Goal: Obtain resource: Download file/media

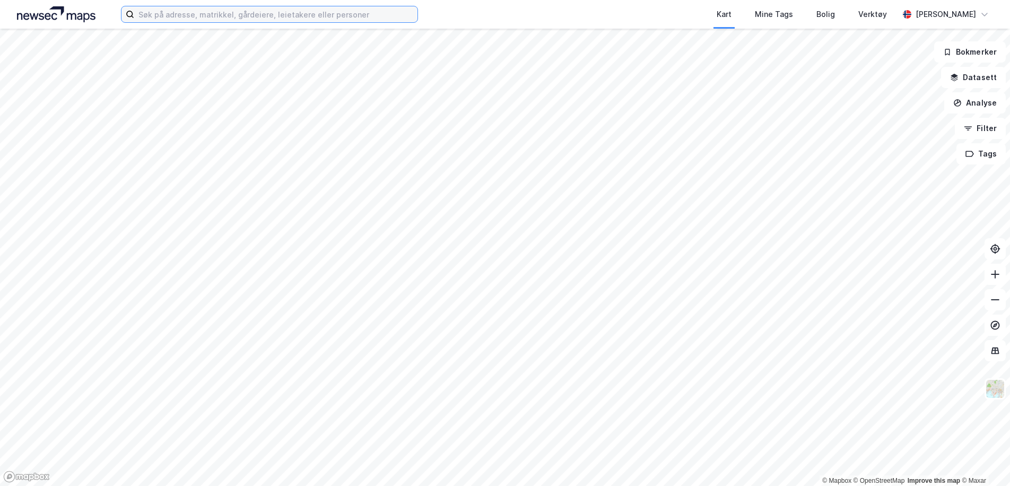
click at [176, 13] on input at bounding box center [275, 14] width 283 height 16
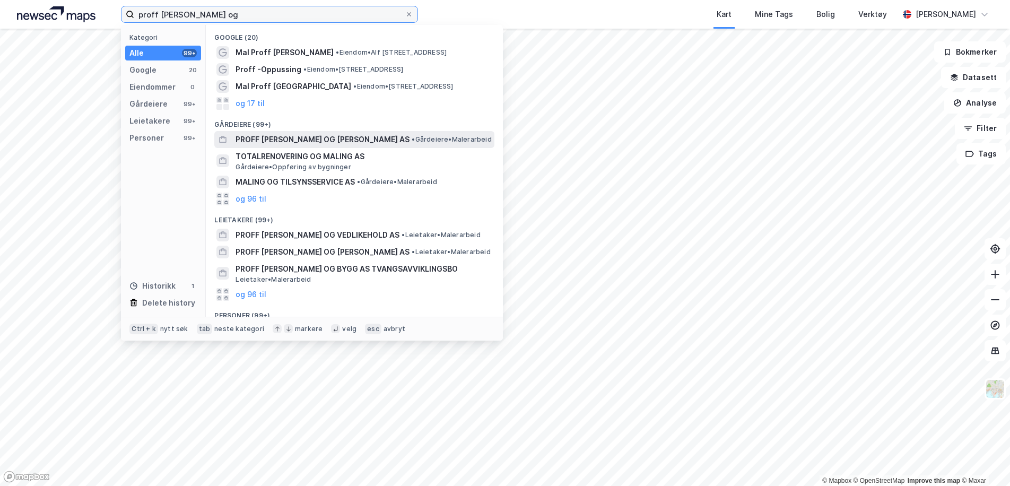
type input "proff [PERSON_NAME] og"
click at [308, 141] on span "PROFF [PERSON_NAME] OG [PERSON_NAME] AS" at bounding box center [322, 139] width 174 height 13
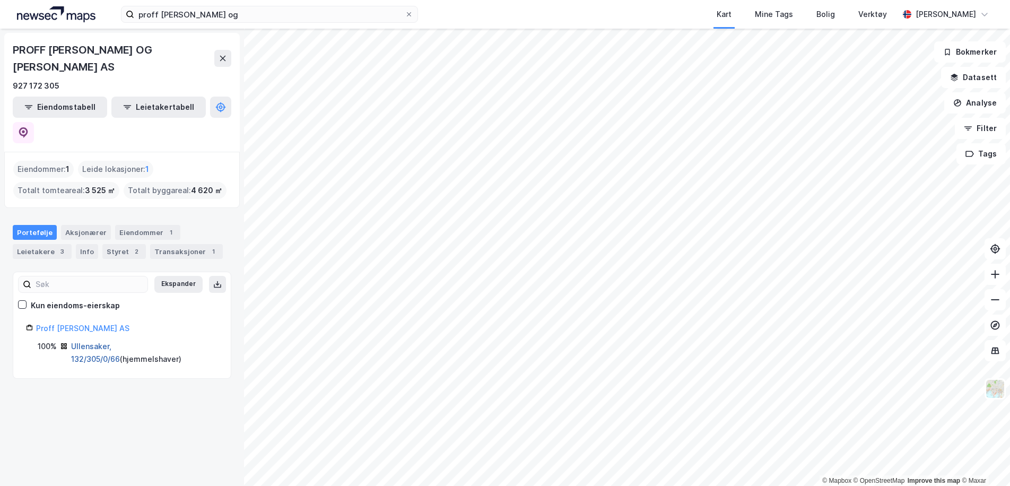
click at [85, 342] on link "Ullensaker, 132/305/0/66" at bounding box center [95, 353] width 49 height 22
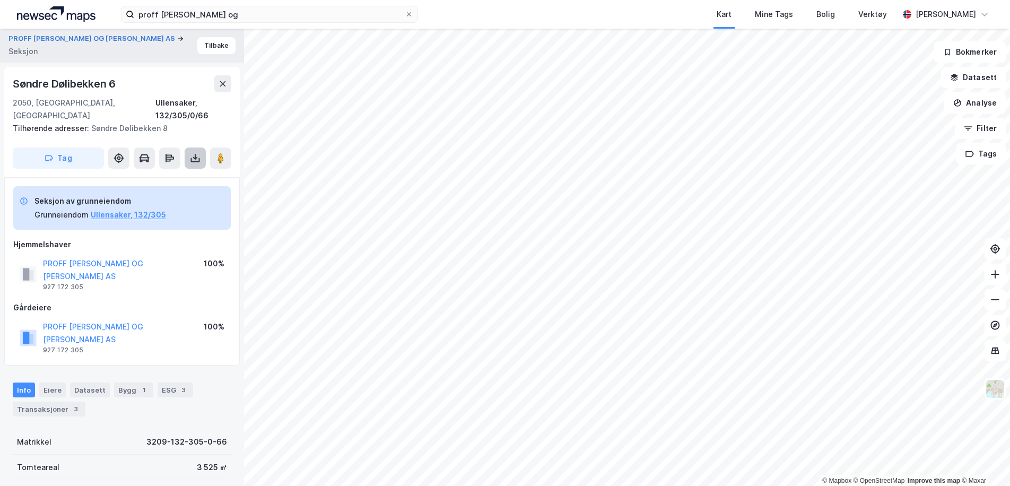
click at [191, 158] on icon at bounding box center [195, 160] width 9 height 4
click at [153, 175] on div "Last ned grunnbok" at bounding box center [143, 179] width 62 height 8
